Goal: Information Seeking & Learning: Compare options

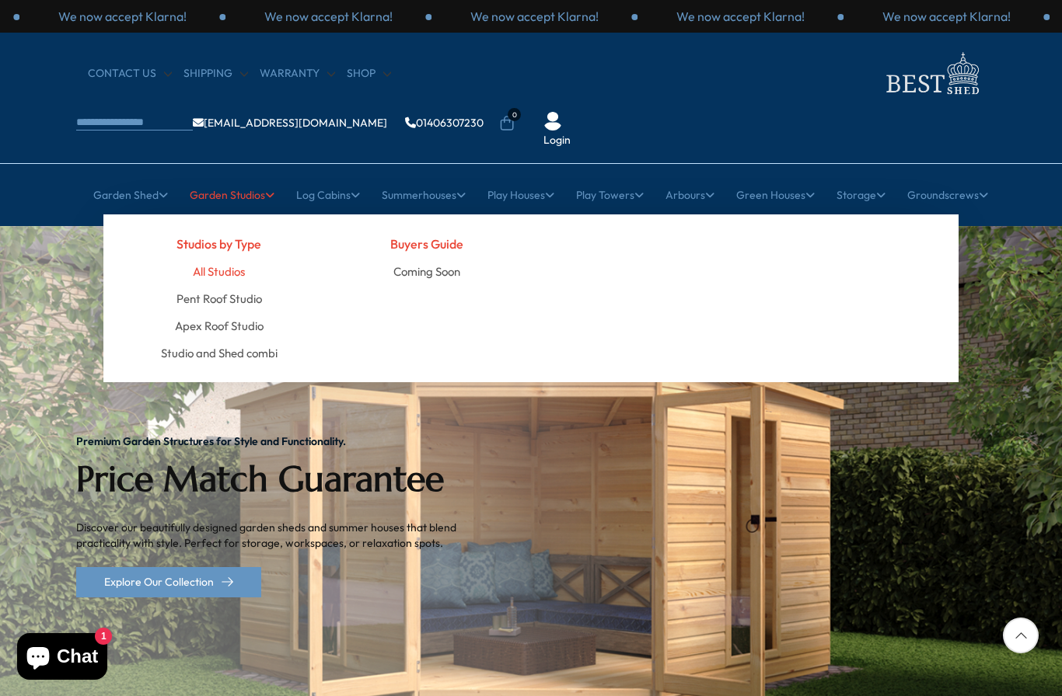
click at [212, 258] on link "All Studios" at bounding box center [219, 271] width 52 height 27
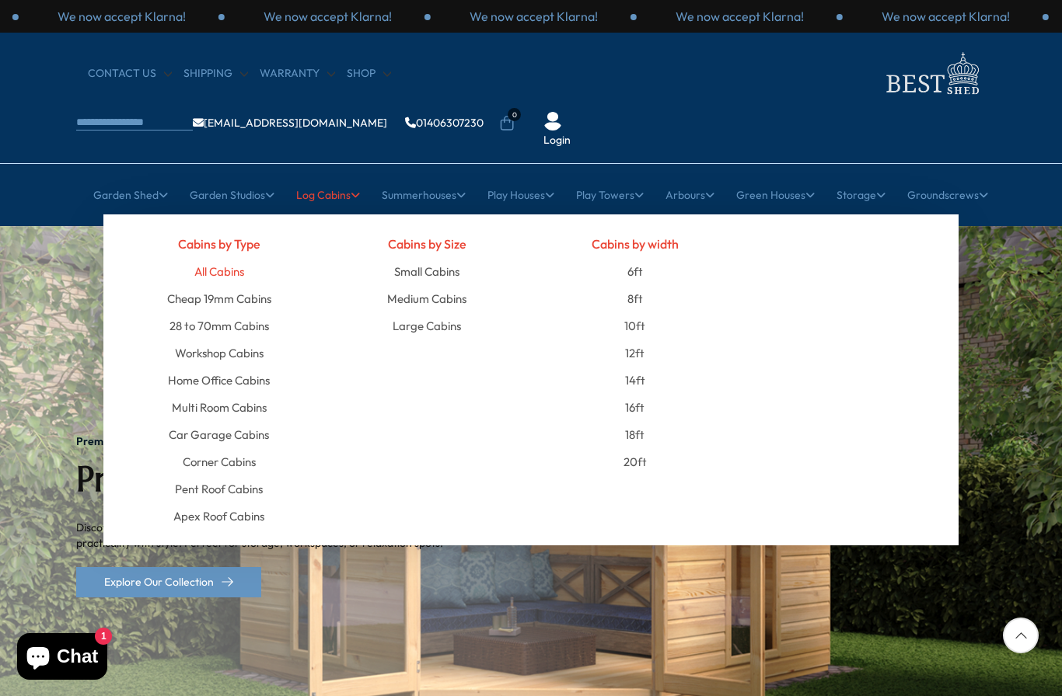
click at [215, 258] on link "All Cabins" at bounding box center [219, 271] width 50 height 27
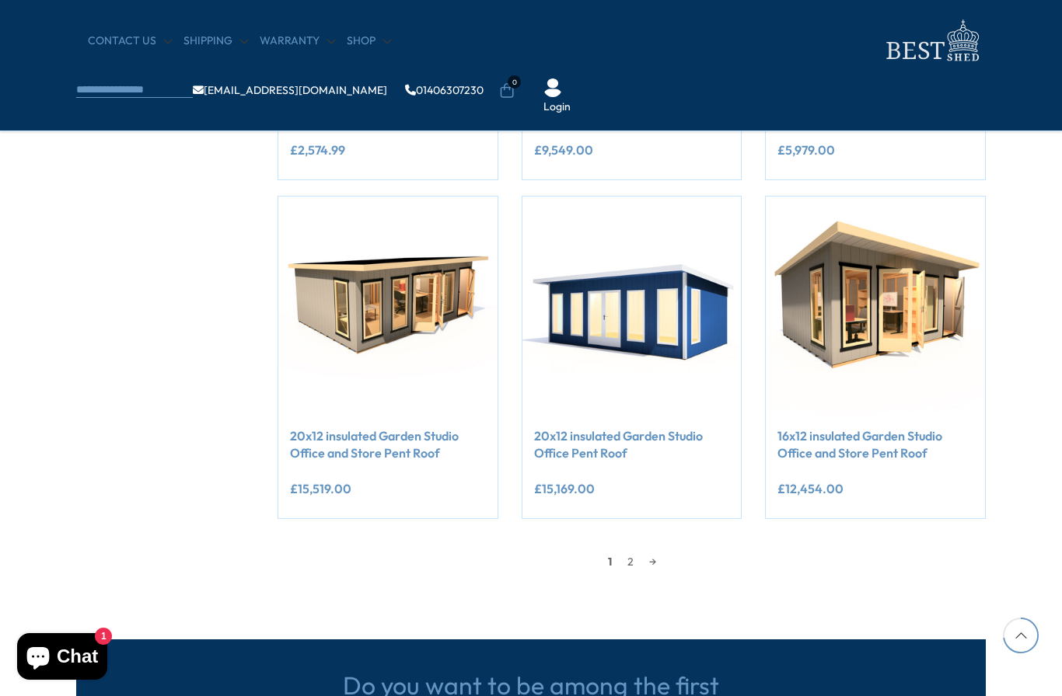
scroll to position [1244, 0]
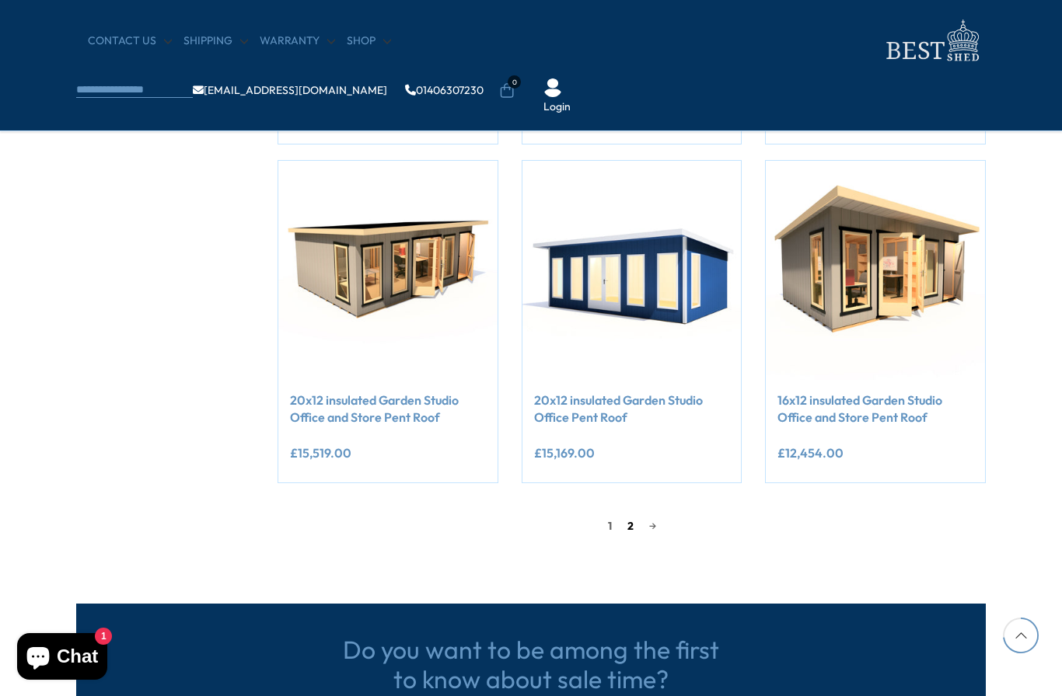
click at [623, 518] on link "2" at bounding box center [630, 525] width 22 height 23
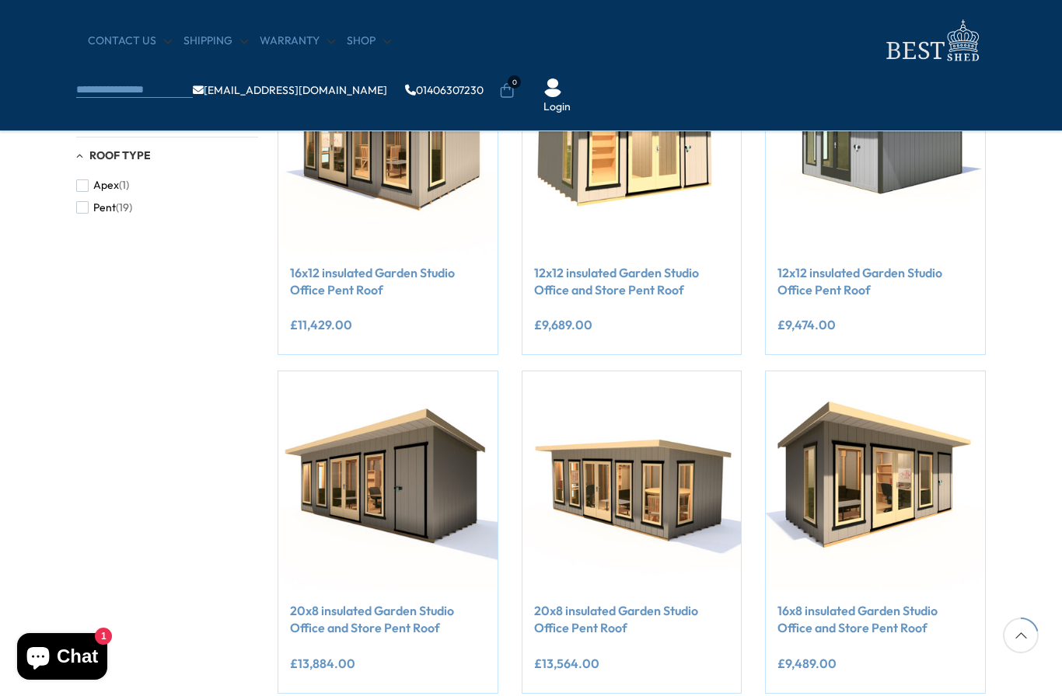
scroll to position [358, 0]
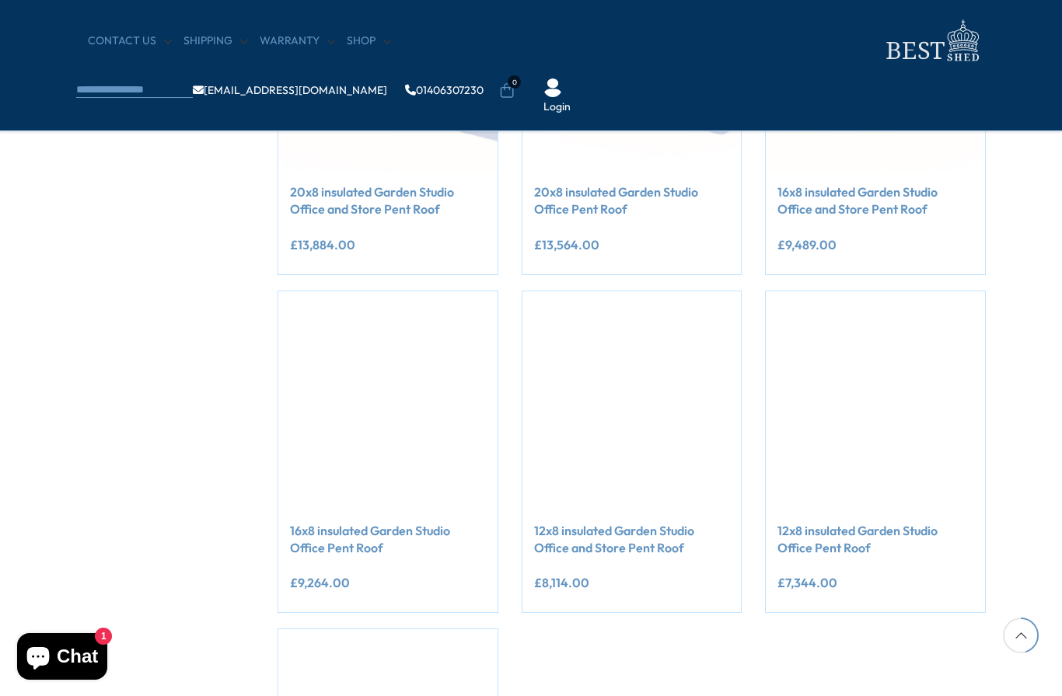
scroll to position [755, 0]
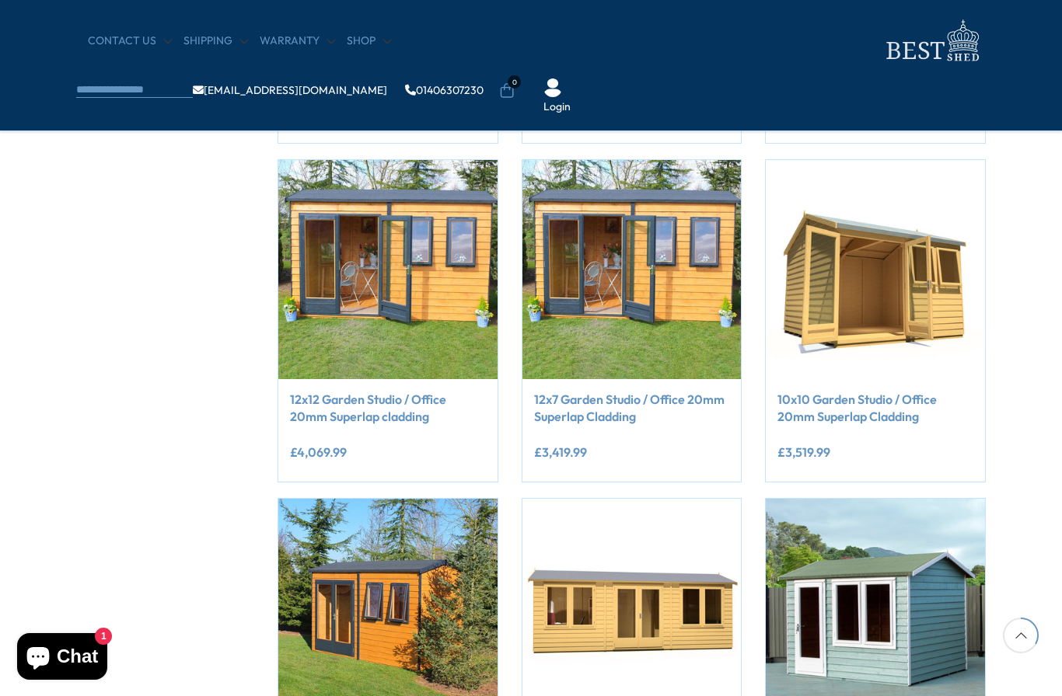
scroll to position [567, 0]
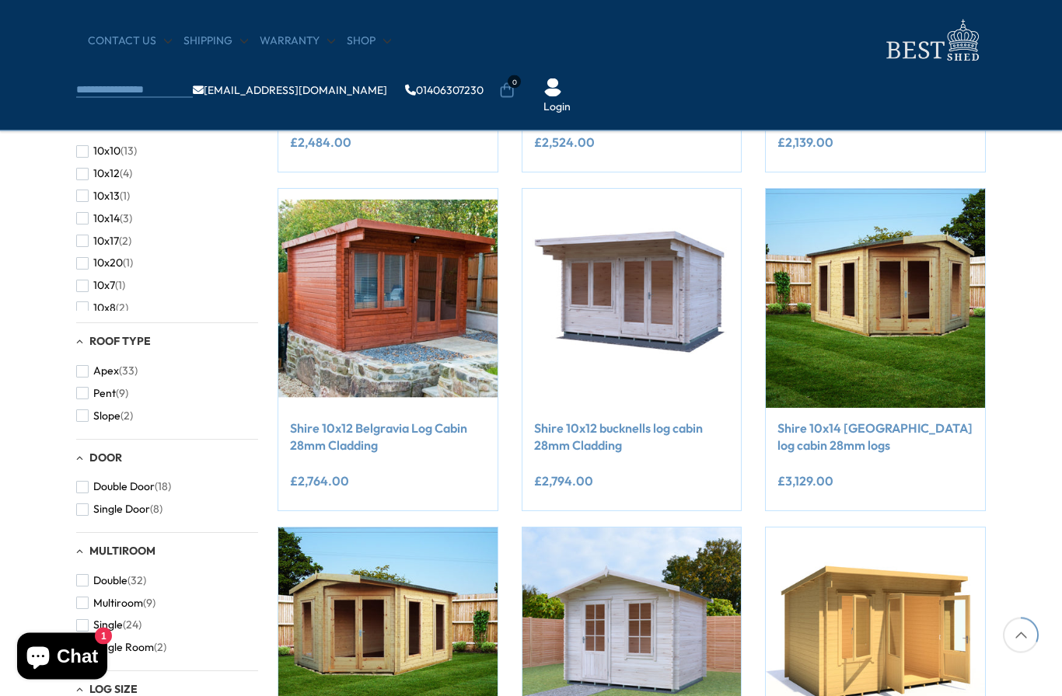
scroll to position [543, 0]
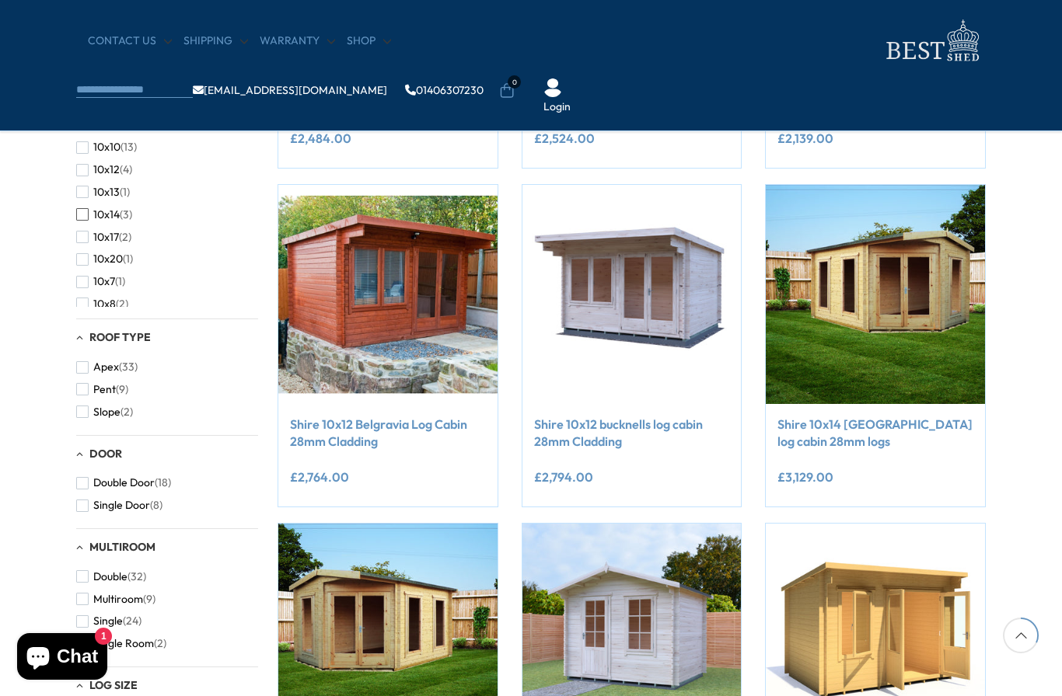
click at [81, 211] on span "button" at bounding box center [82, 214] width 12 height 12
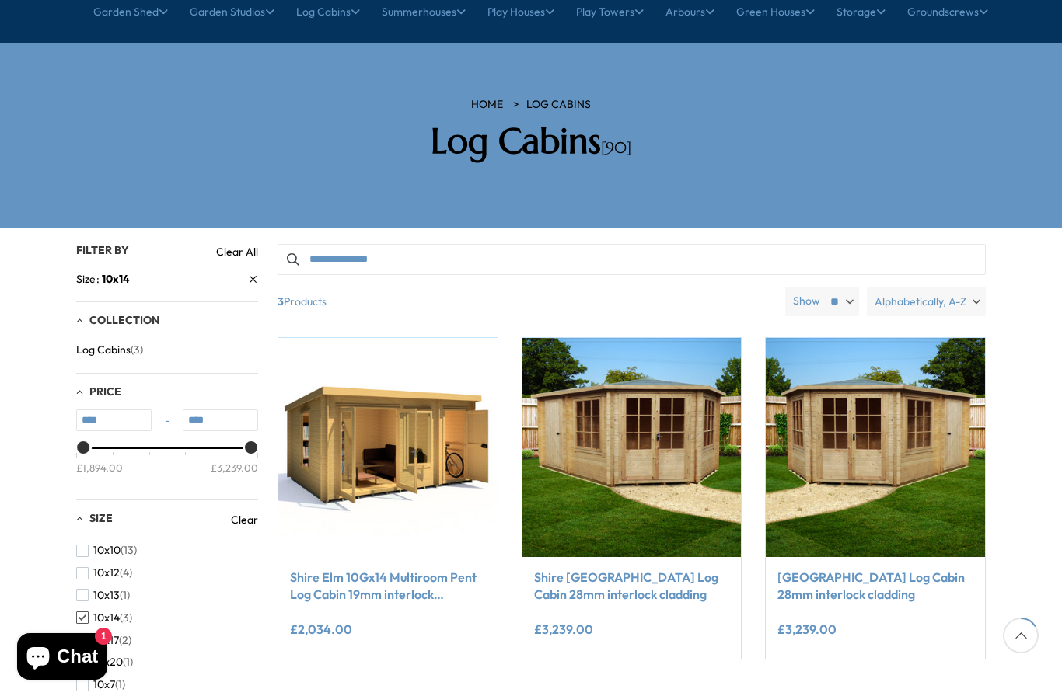
scroll to position [185, 0]
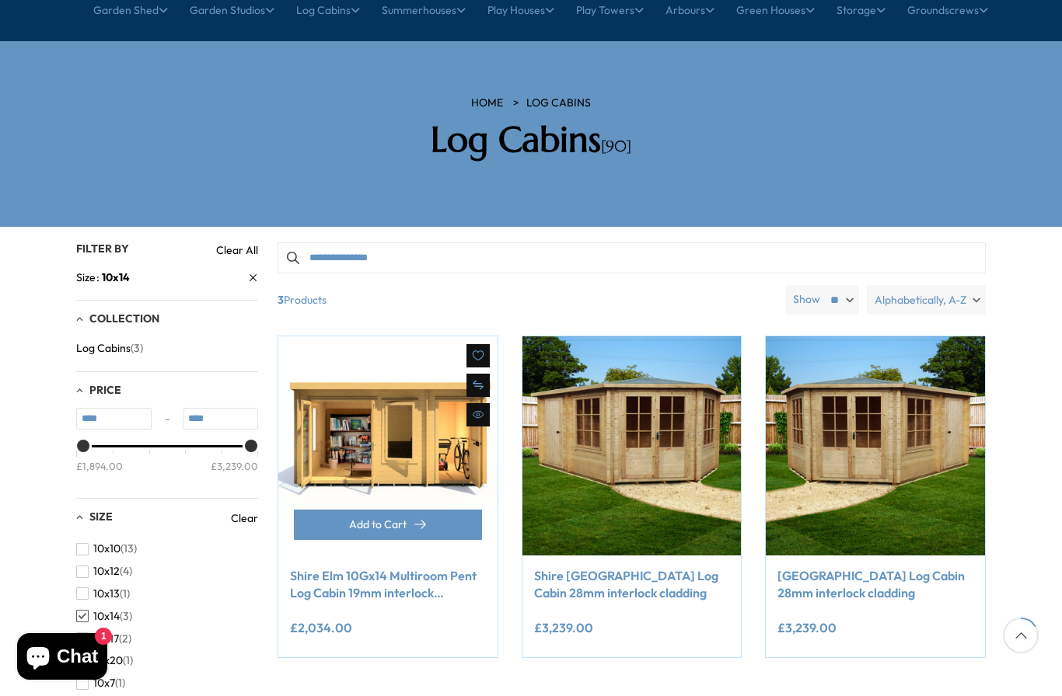
click at [377, 364] on img at bounding box center [387, 446] width 219 height 219
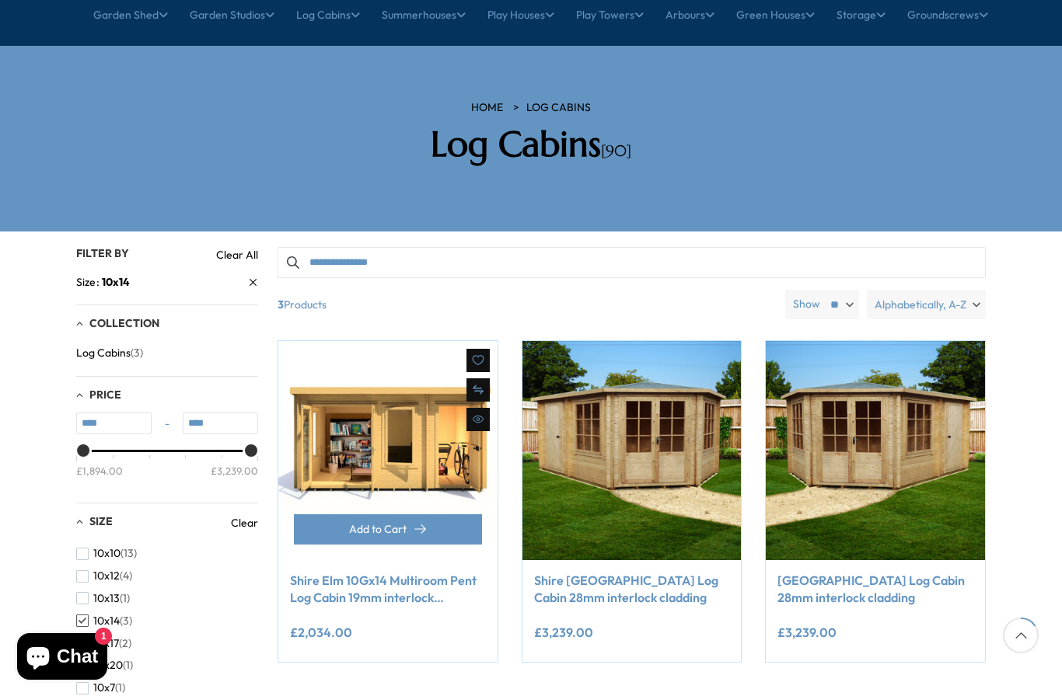
scroll to position [178, 0]
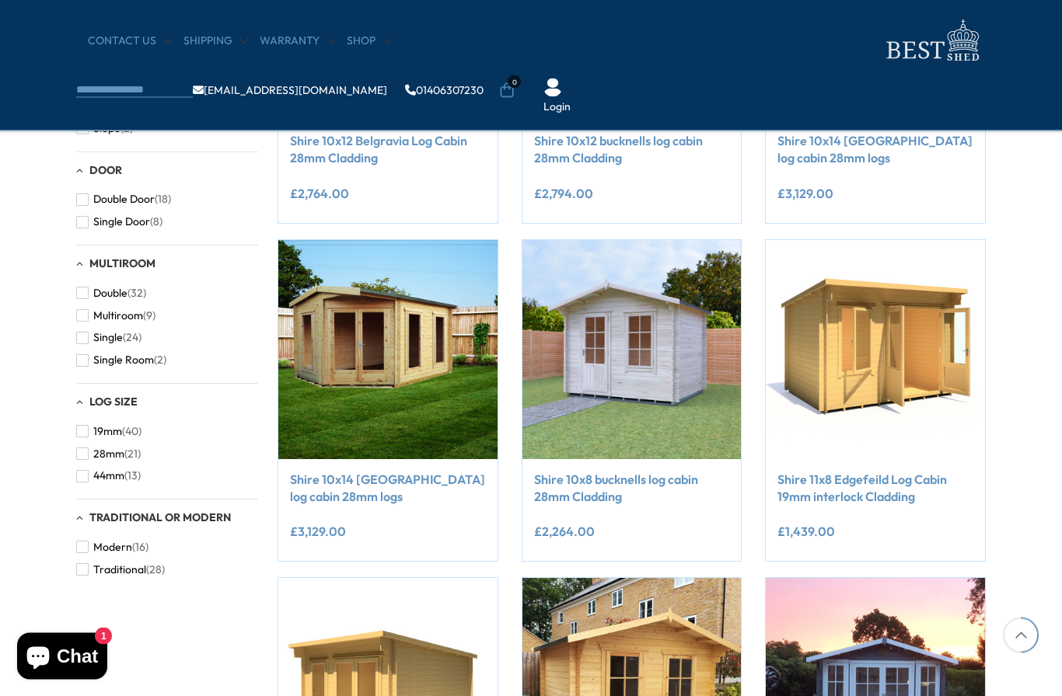
scroll to position [857, 0]
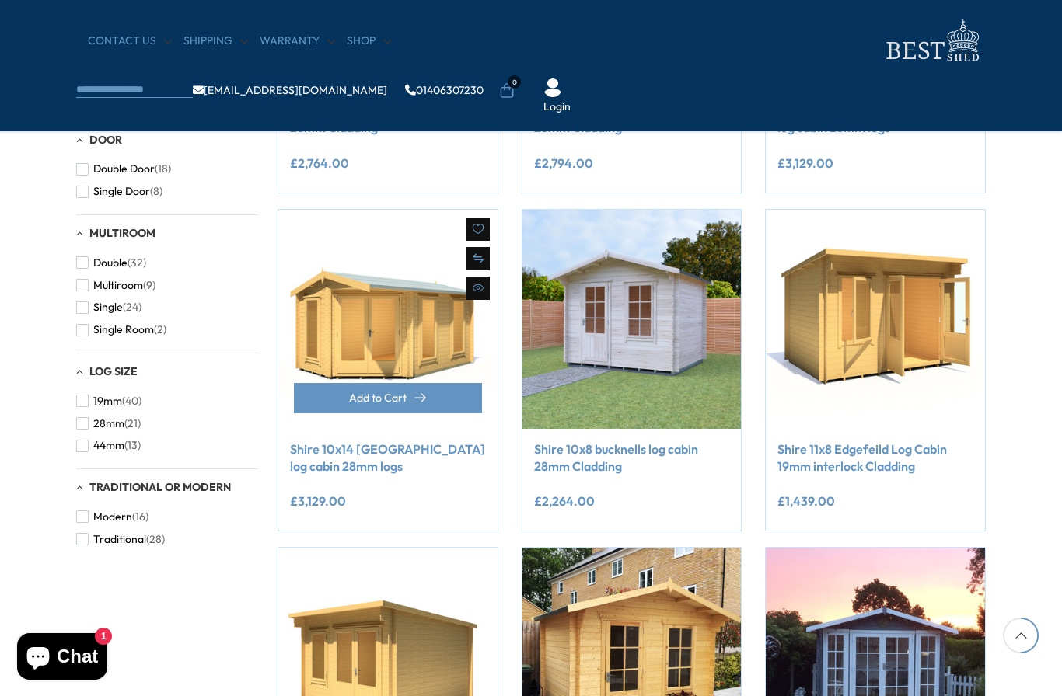
click at [370, 301] on img at bounding box center [387, 319] width 219 height 219
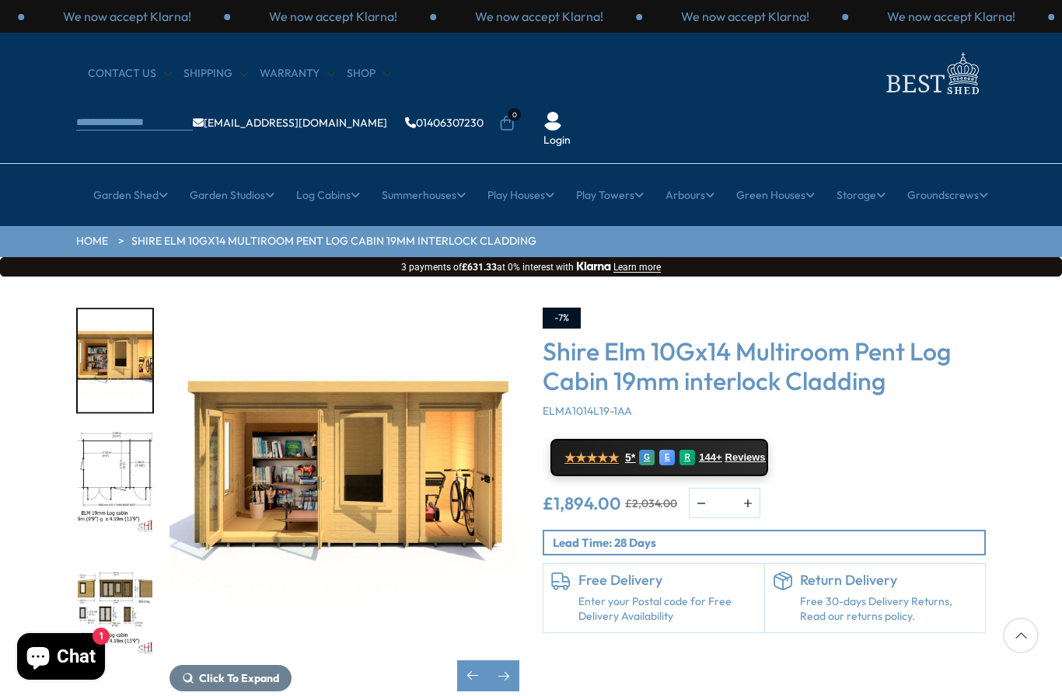
click at [119, 433] on img "3 / 11" at bounding box center [115, 482] width 75 height 103
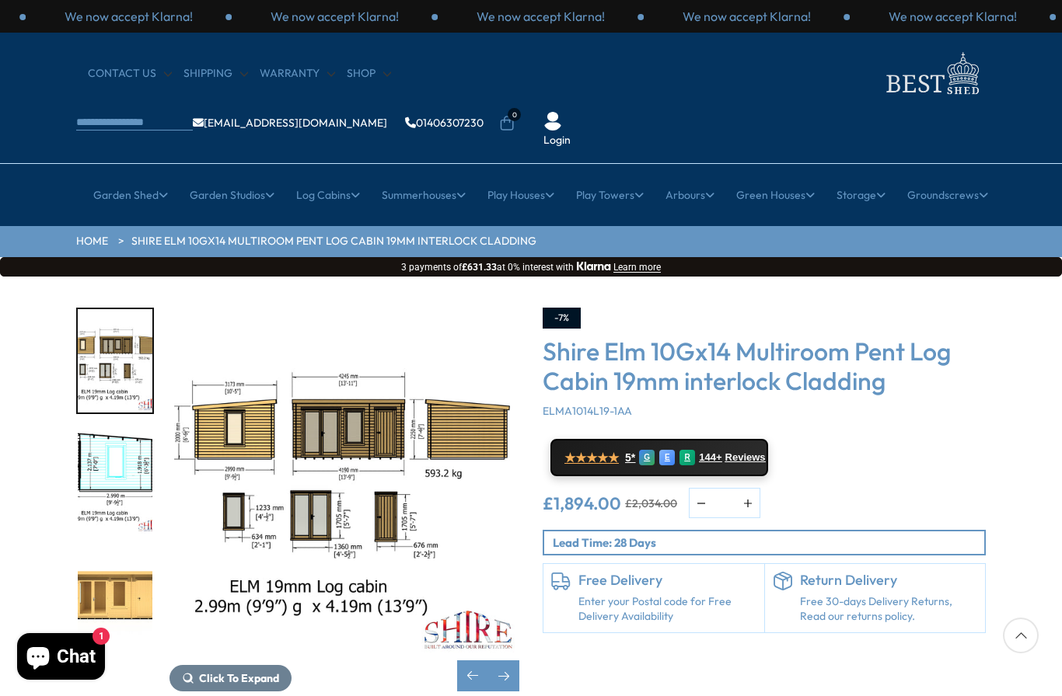
click at [111, 535] on img "5 / 11" at bounding box center [115, 482] width 75 height 103
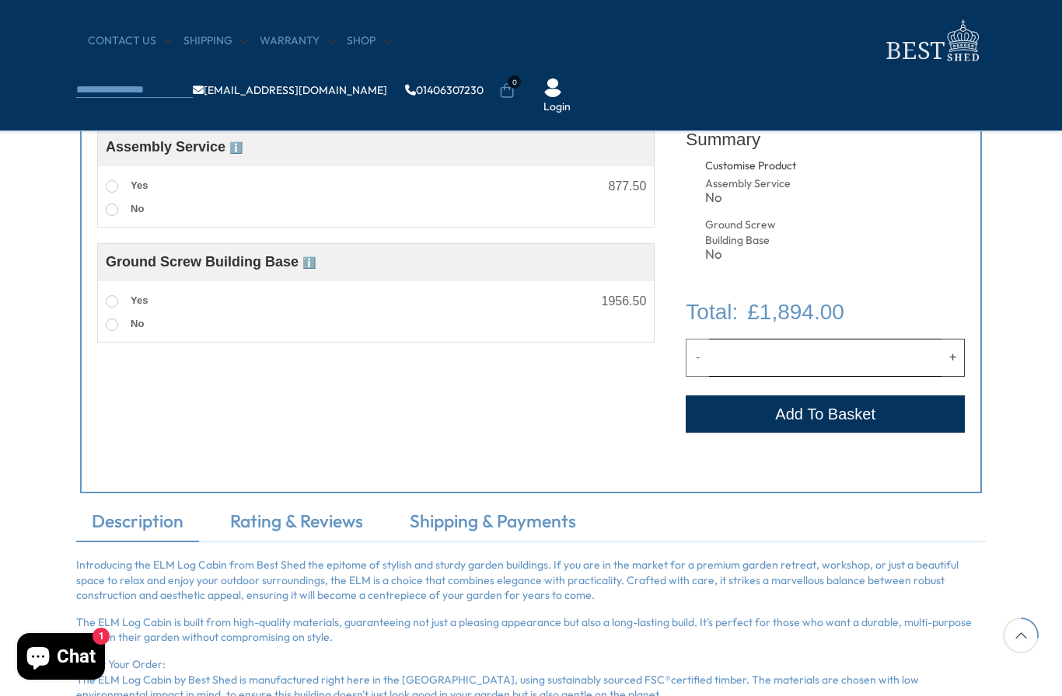
scroll to position [647, 0]
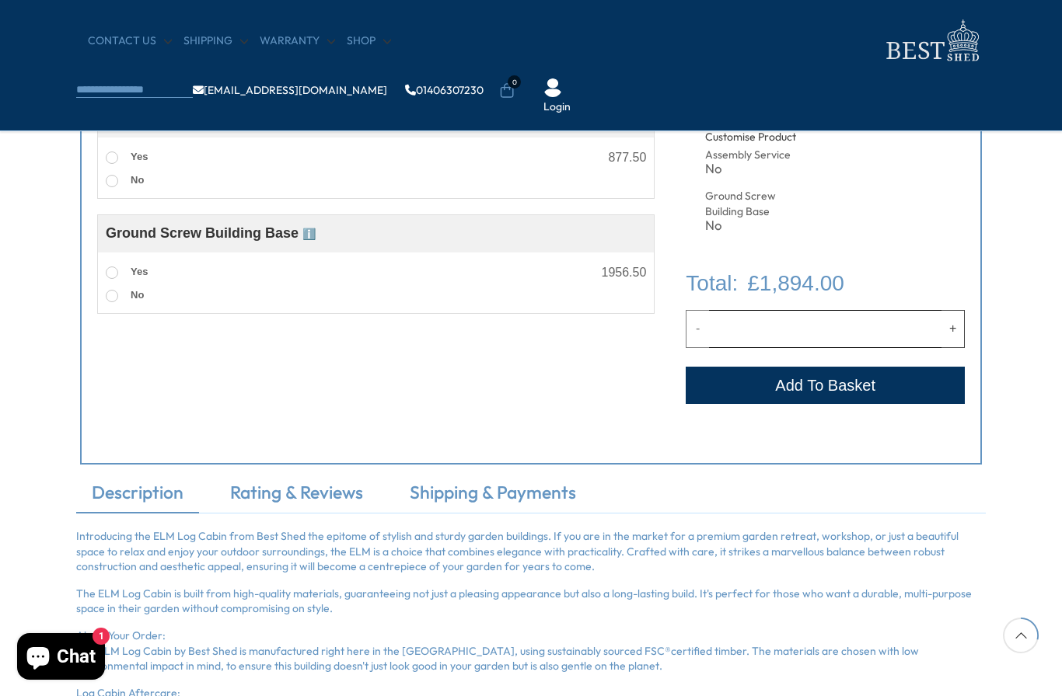
click at [312, 235] on span "ℹ️" at bounding box center [308, 234] width 13 height 12
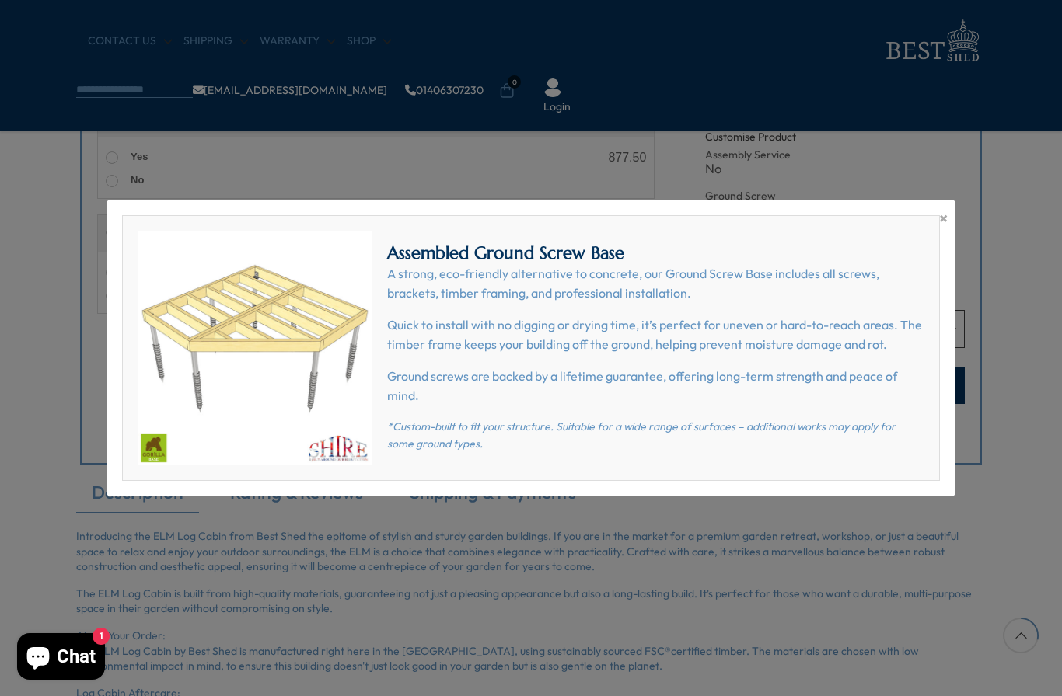
click at [930, 211] on div "× Assembled Ground Screw Base A strong, eco-friendly alternative to concrete, o…" at bounding box center [530, 348] width 849 height 297
click at [940, 221] on span "×" at bounding box center [943, 219] width 9 height 22
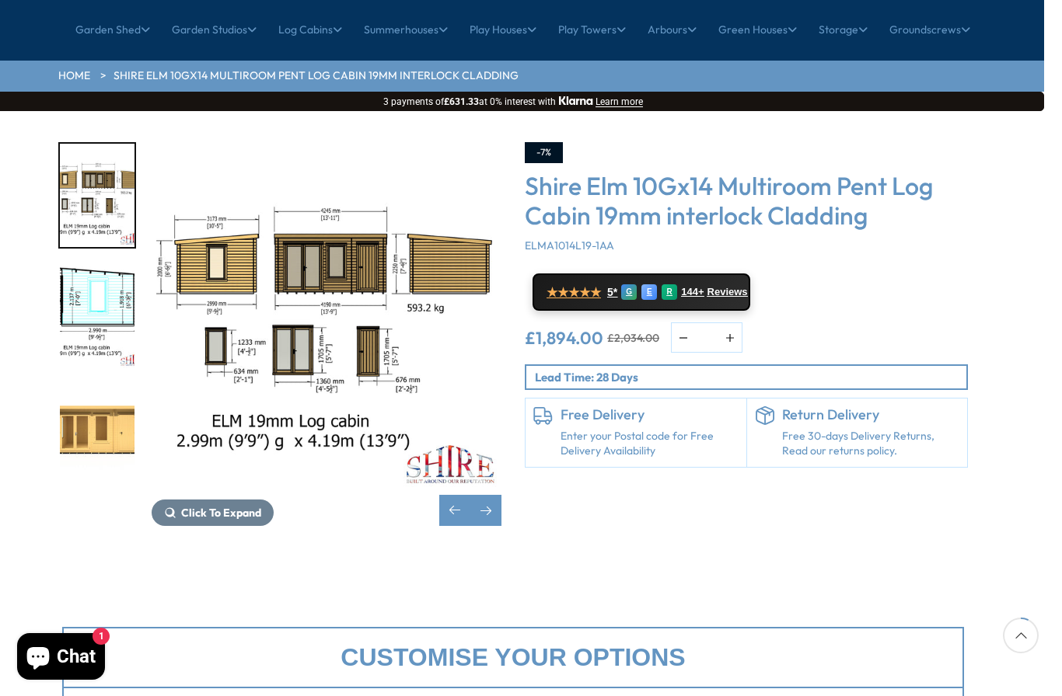
scroll to position [165, 17]
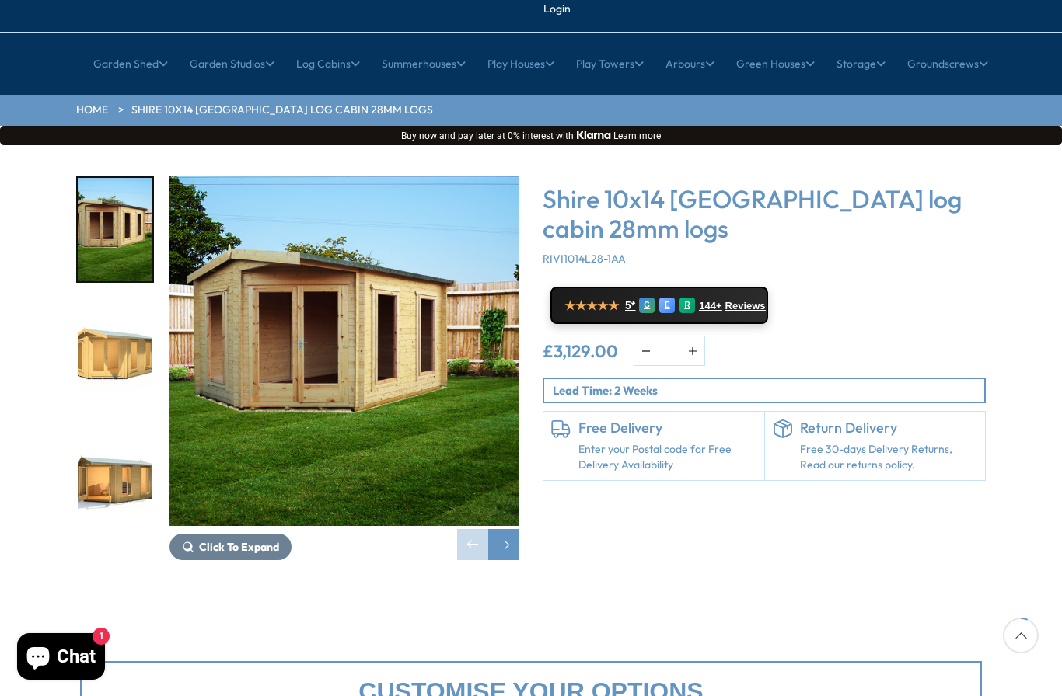
scroll to position [132, 0]
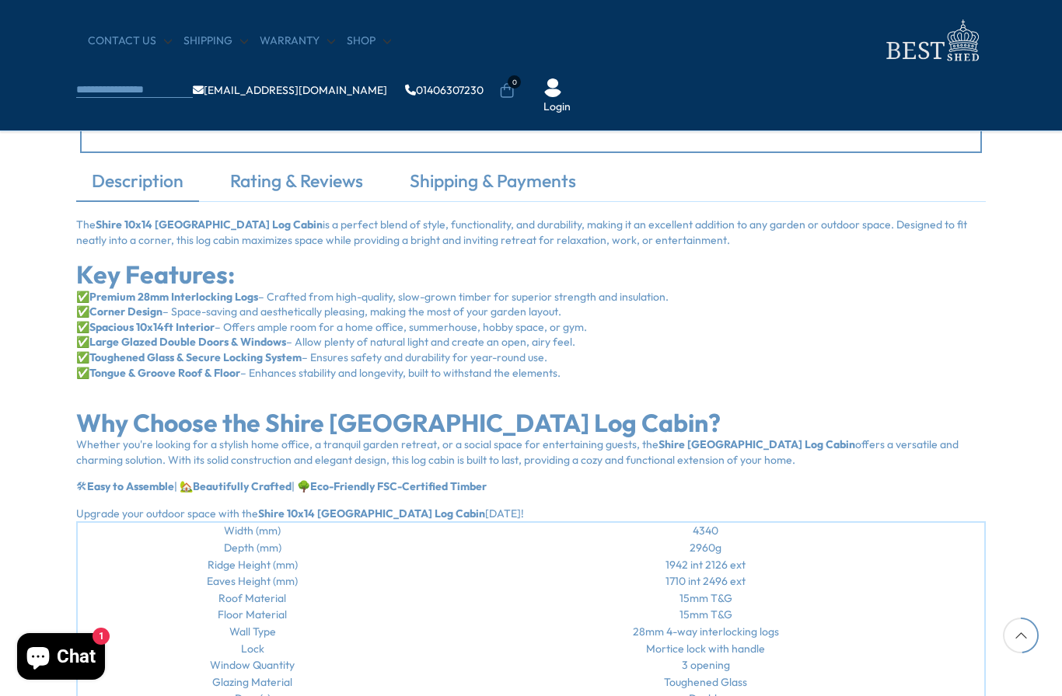
scroll to position [964, 0]
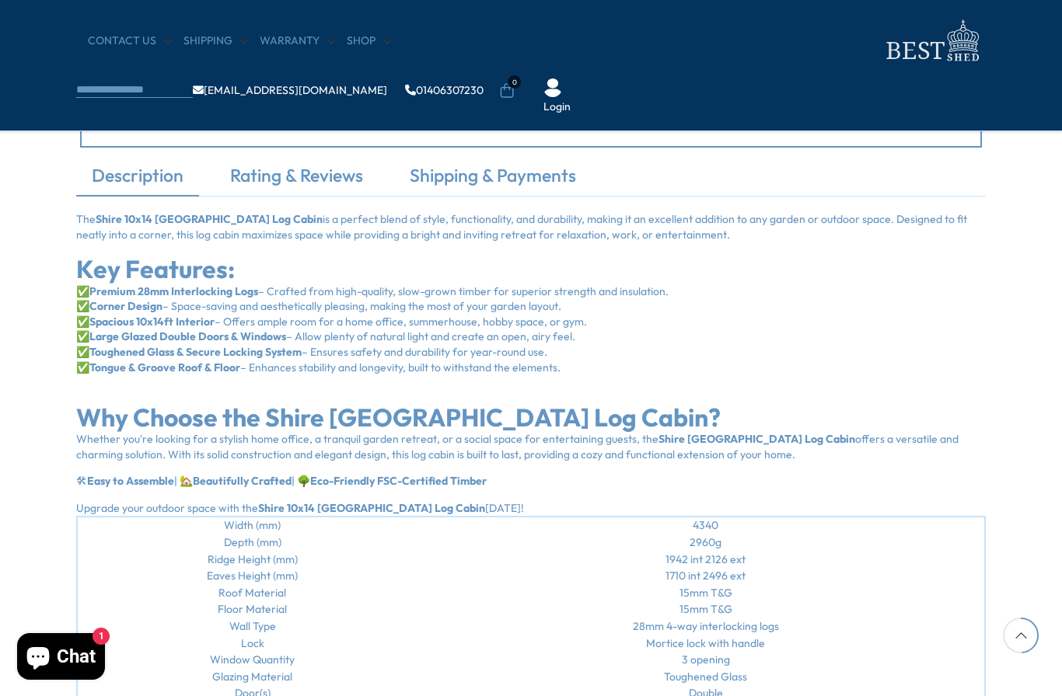
click at [6, 339] on div "Description Rating & Reviews Shipping & Payments The Shire 10x14 Rivington Corn…" at bounding box center [531, 433] width 1062 height 541
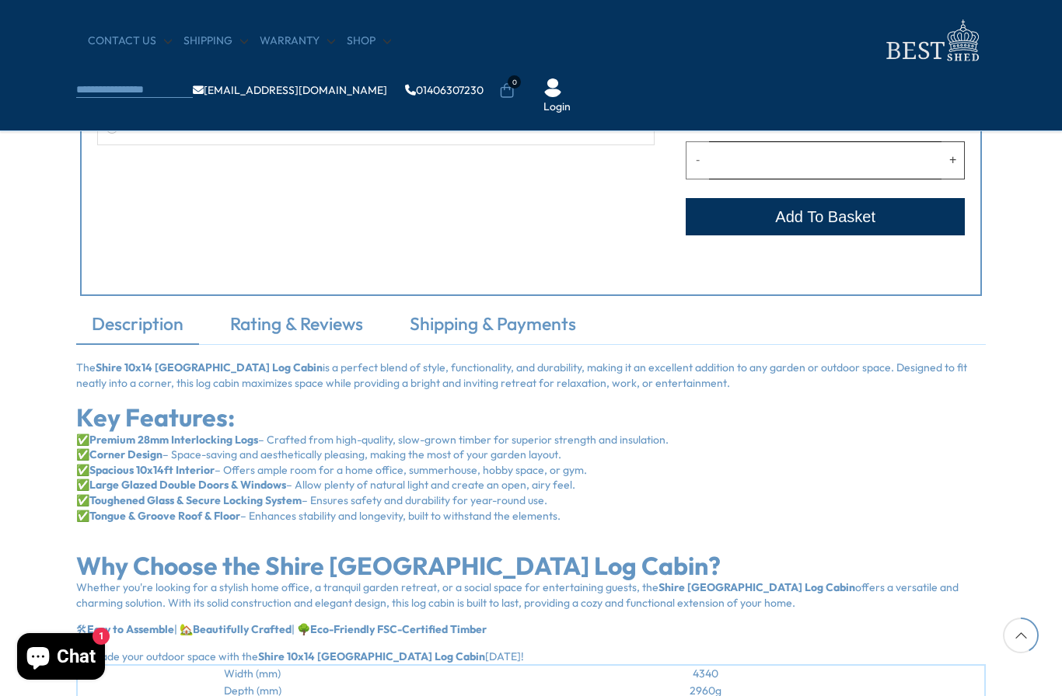
scroll to position [780, 0]
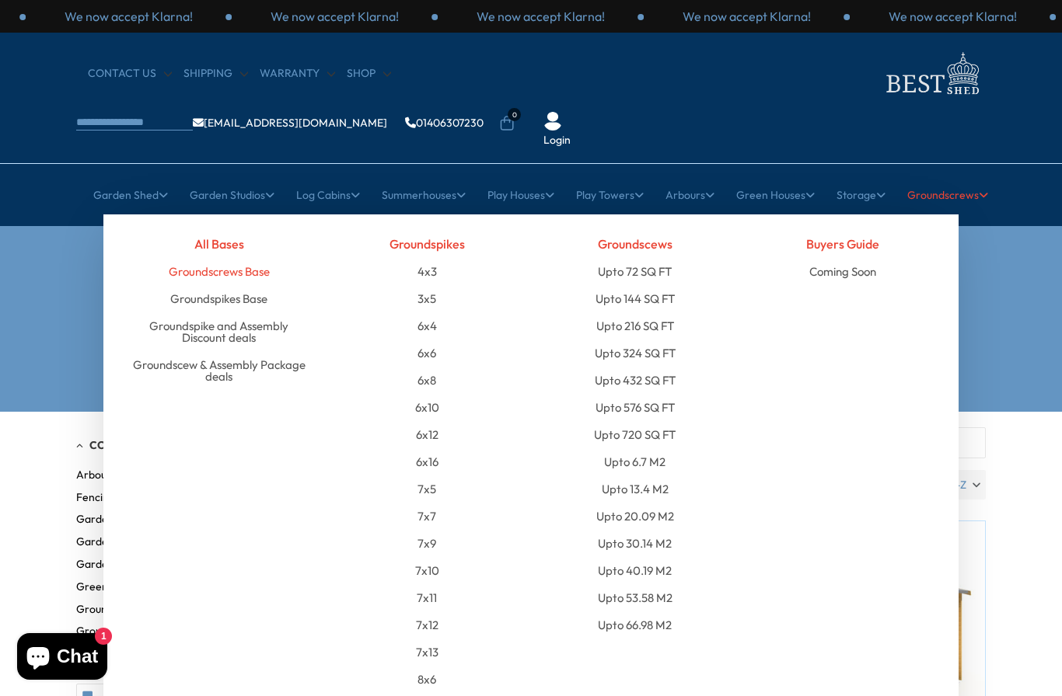
click at [196, 258] on link "Groundscrews Base" at bounding box center [219, 271] width 101 height 27
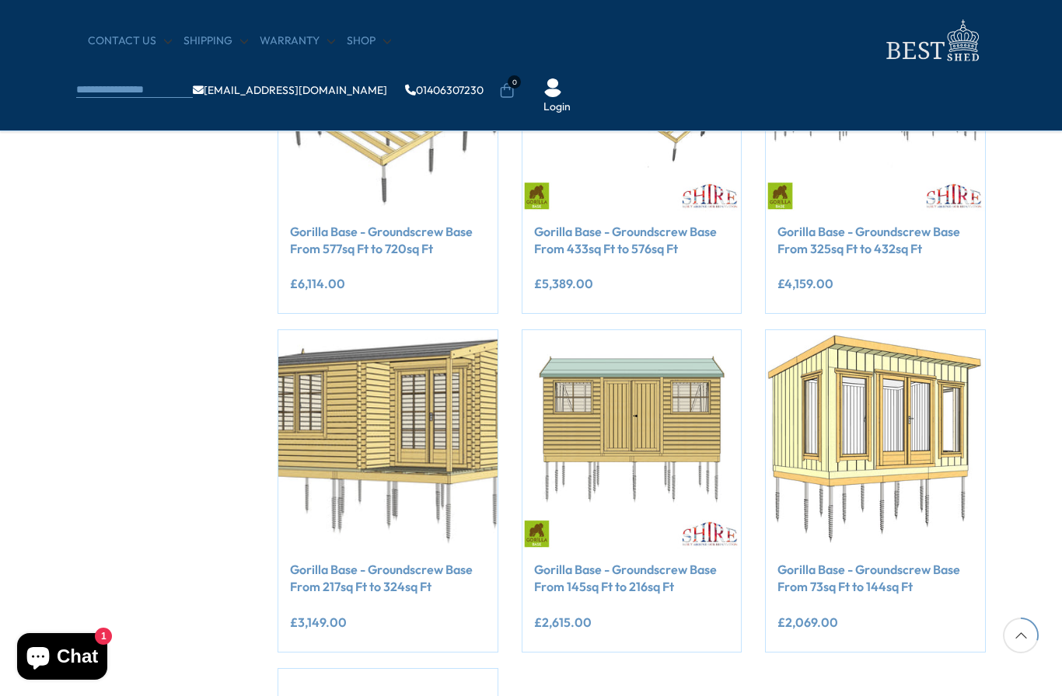
scroll to position [383, 0]
